Goal: Navigation & Orientation: Find specific page/section

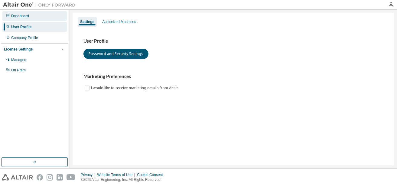
click at [23, 17] on div "Dashboard" at bounding box center [20, 16] width 18 height 5
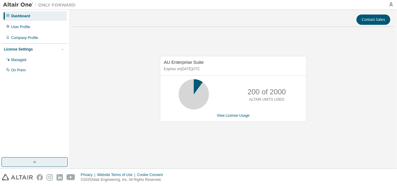
click at [41, 164] on button "button" at bounding box center [35, 162] width 66 height 10
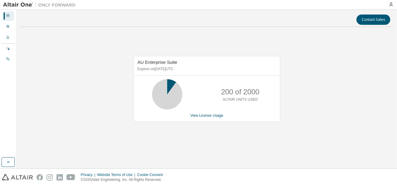
click at [8, 14] on icon at bounding box center [8, 16] width 4 height 4
click at [10, 29] on div "User Profile" at bounding box center [8, 27] width 12 height 10
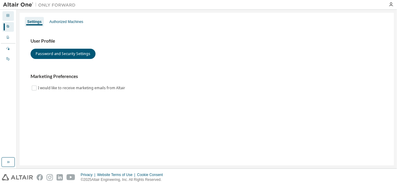
click at [7, 11] on div "Dashboard" at bounding box center [8, 16] width 12 height 10
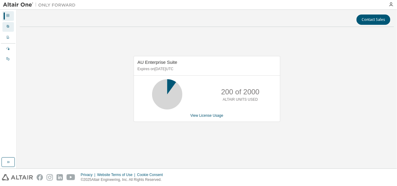
click at [11, 26] on div "User Profile" at bounding box center [8, 27] width 12 height 10
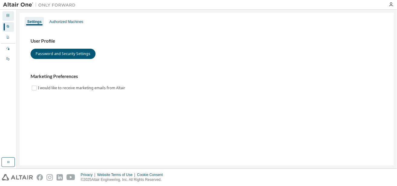
click at [11, 18] on div "Dashboard" at bounding box center [8, 16] width 12 height 10
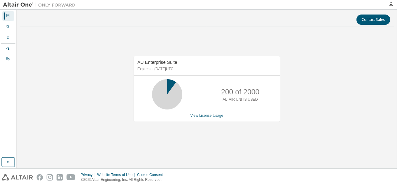
click at [204, 116] on link "View License Usage" at bounding box center [207, 116] width 33 height 4
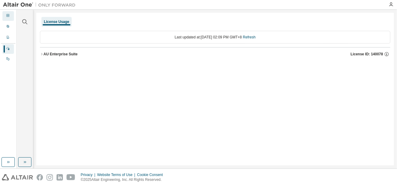
click at [6, 13] on div "Dashboard" at bounding box center [8, 16] width 12 height 10
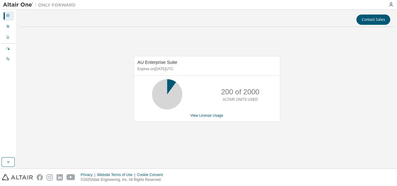
click at [10, 15] on div "Dashboard" at bounding box center [8, 16] width 12 height 10
click at [392, 7] on div at bounding box center [391, 4] width 12 height 9
click at [392, 6] on icon "button" at bounding box center [391, 4] width 5 height 5
